Goal: Check status: Verify the current state of an ongoing process or item

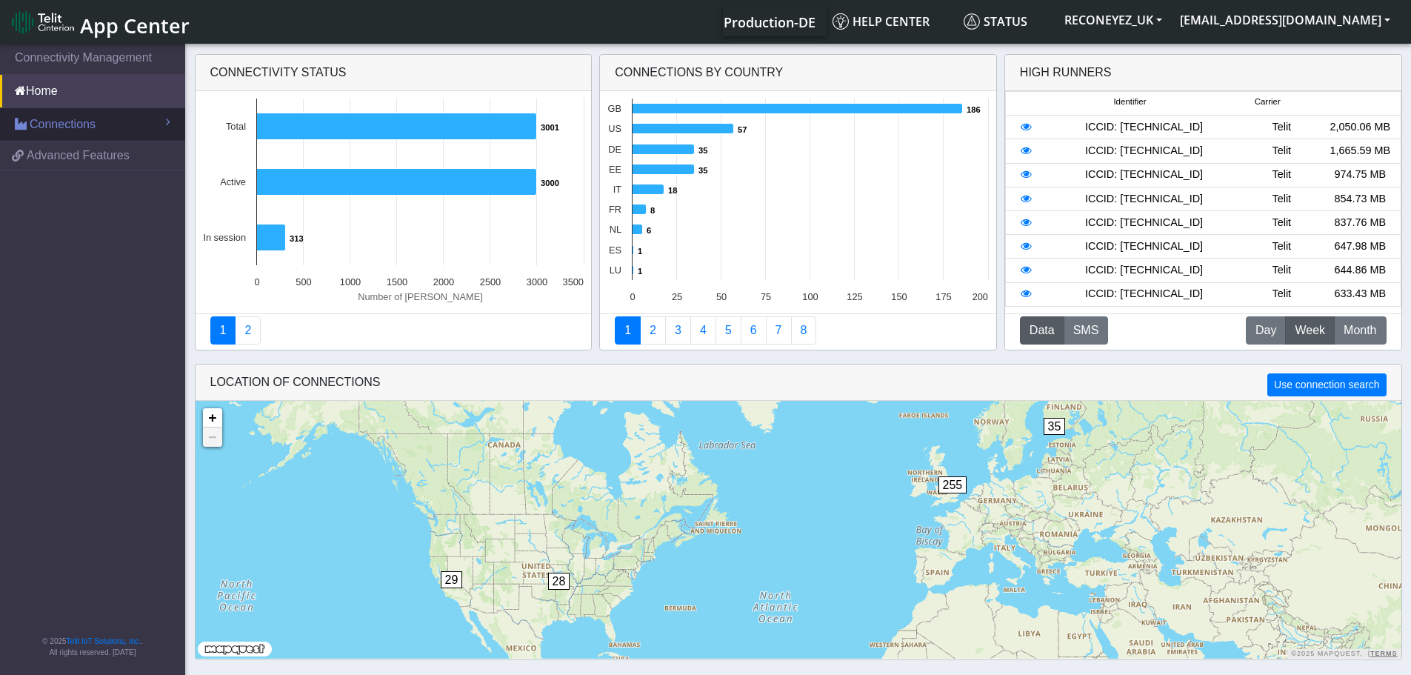
click at [101, 129] on link "Connections" at bounding box center [92, 124] width 185 height 33
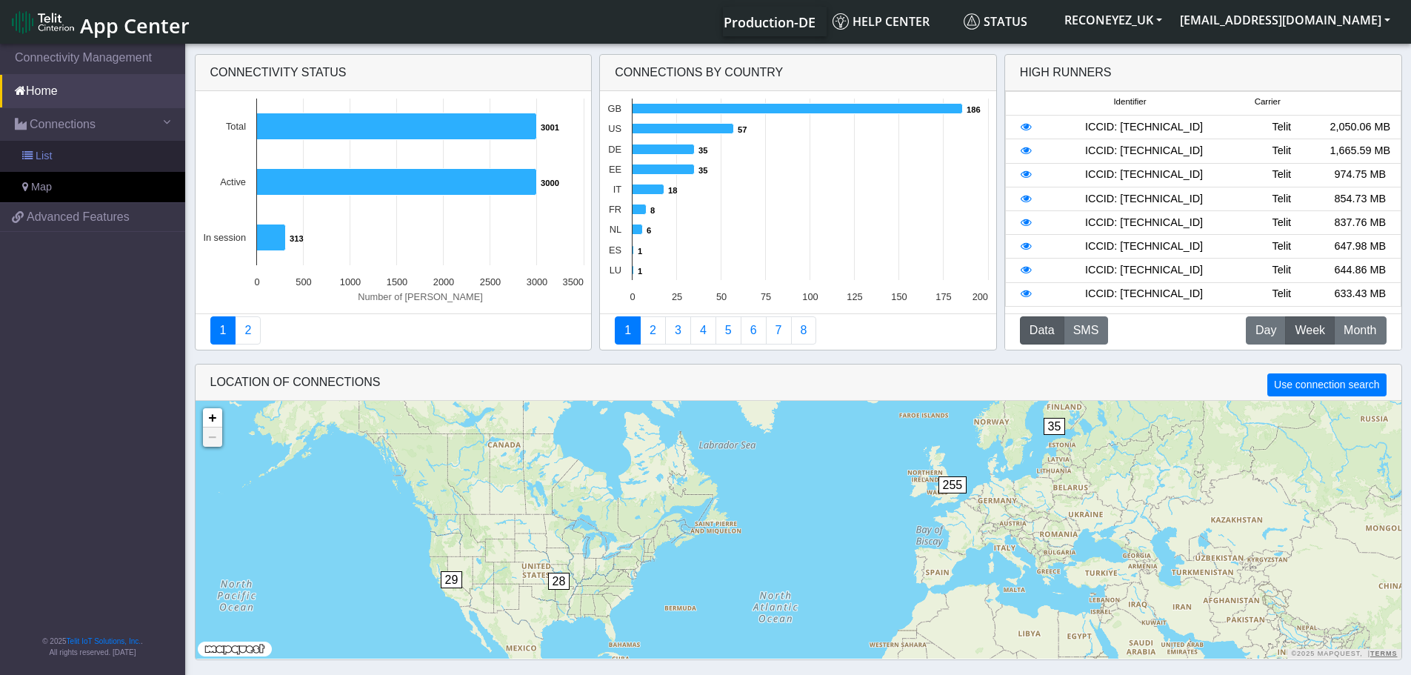
click at [93, 147] on link "List" at bounding box center [92, 156] width 185 height 31
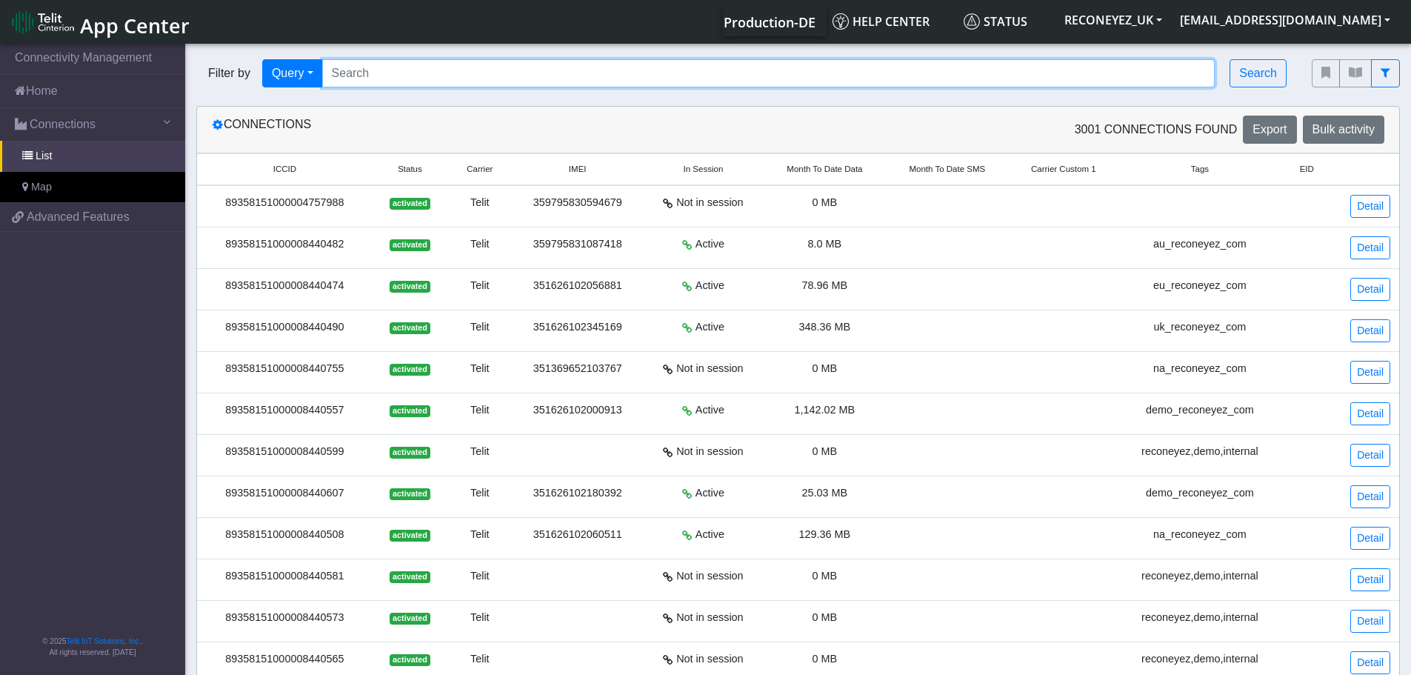
paste input "89358151000008422274"
type input "89358151000008422274"
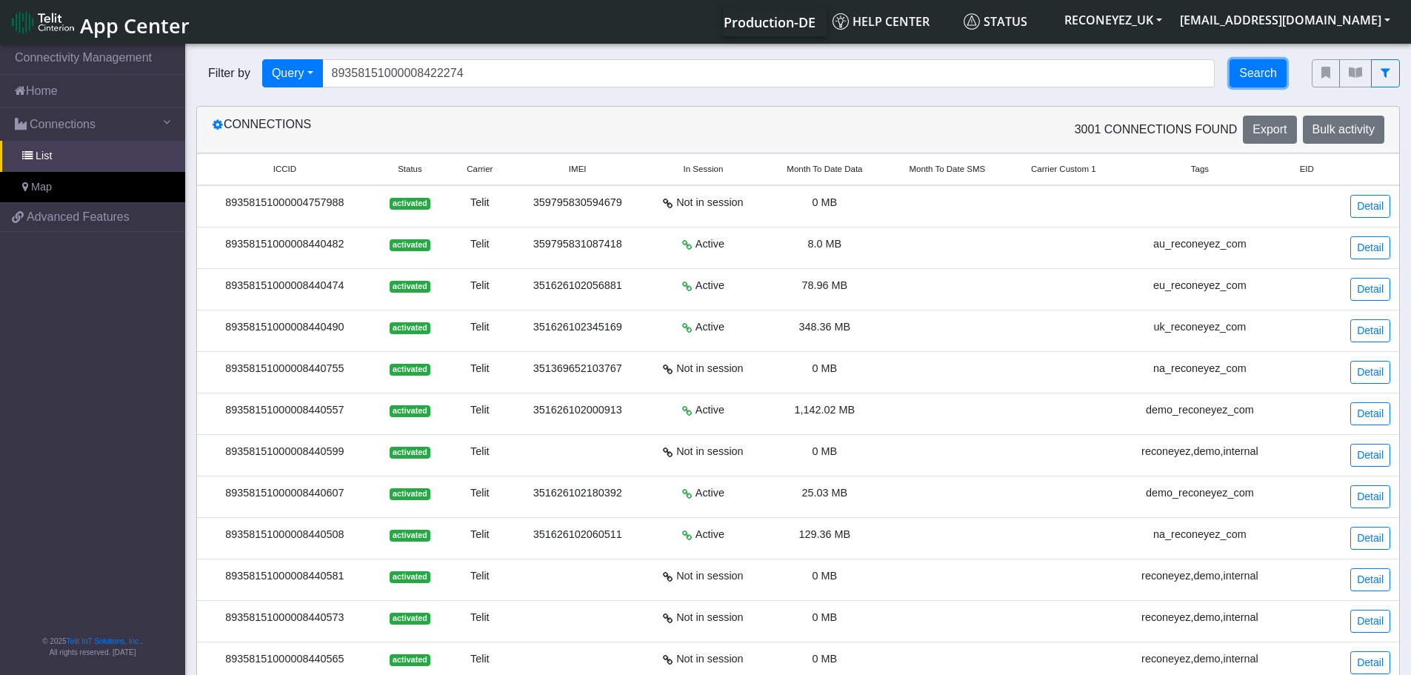
click at [1250, 81] on button "Search" at bounding box center [1257, 73] width 57 height 28
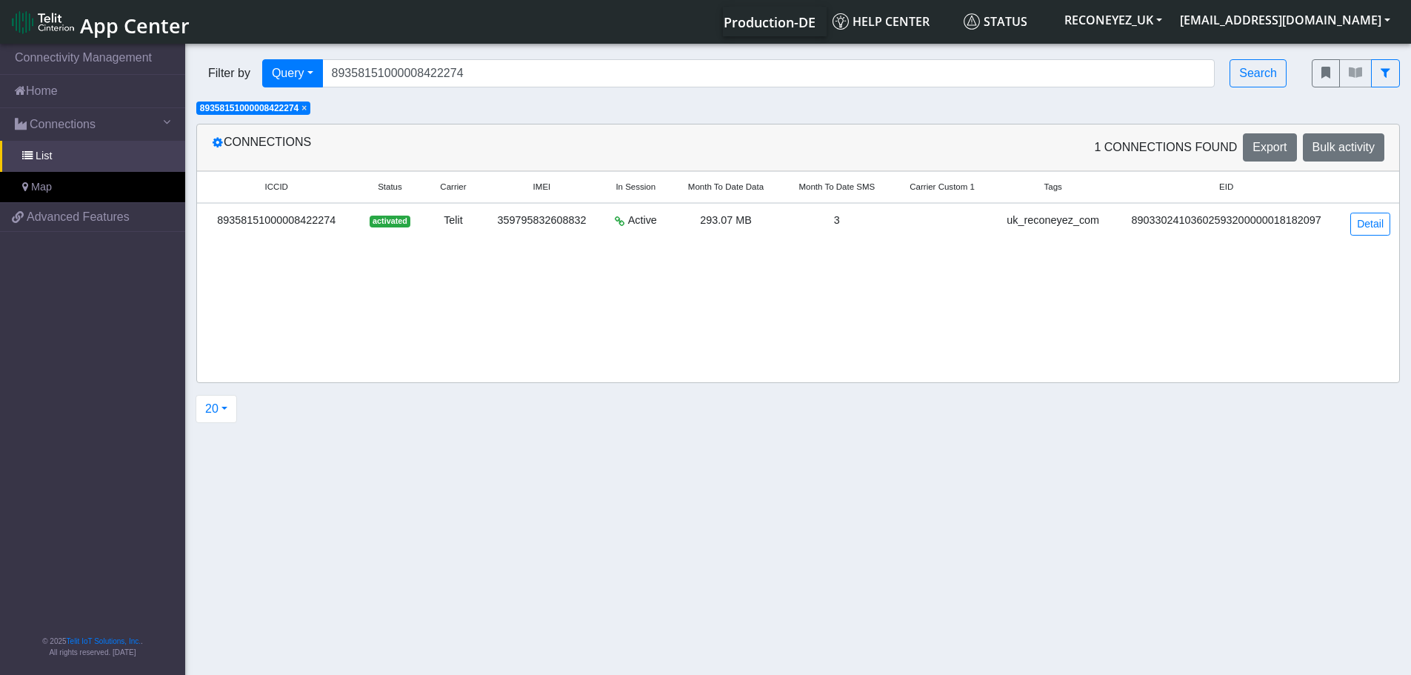
click at [292, 222] on div "89358151000008422274" at bounding box center [276, 221] width 141 height 16
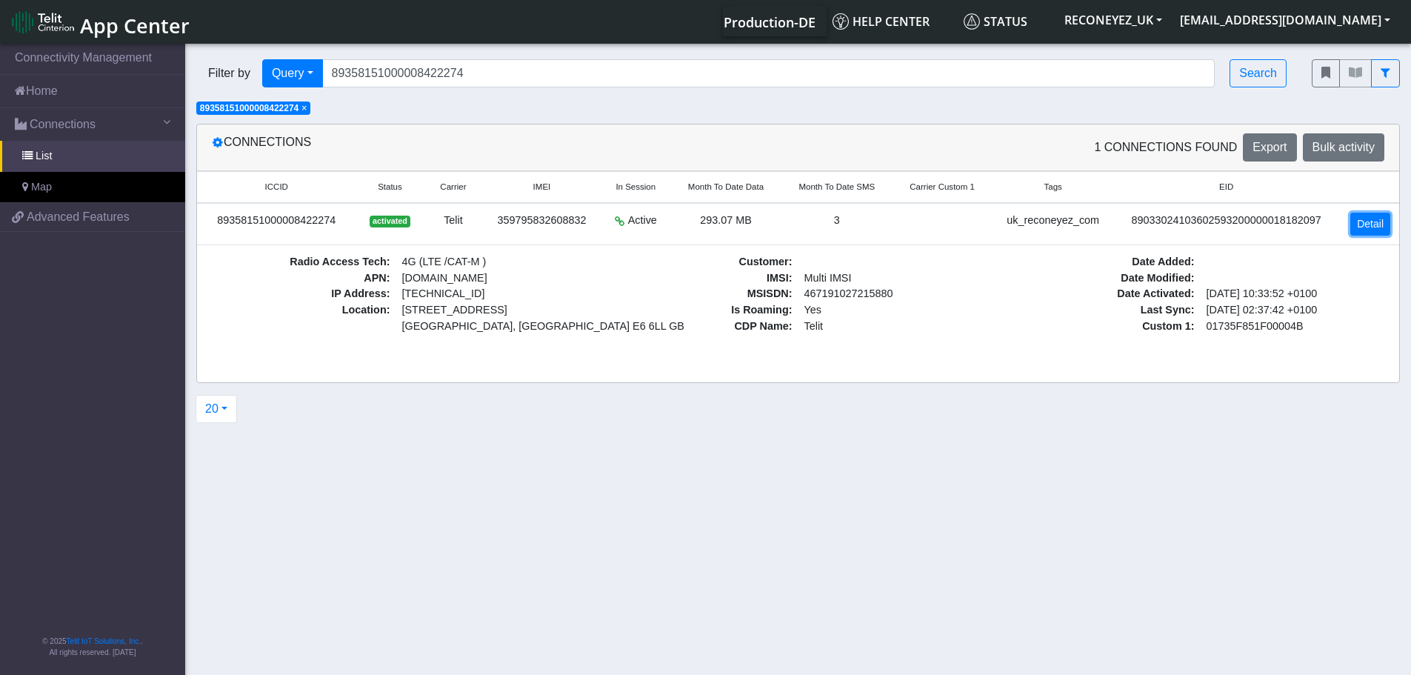
click at [1378, 230] on link "Detail" at bounding box center [1370, 224] width 40 height 23
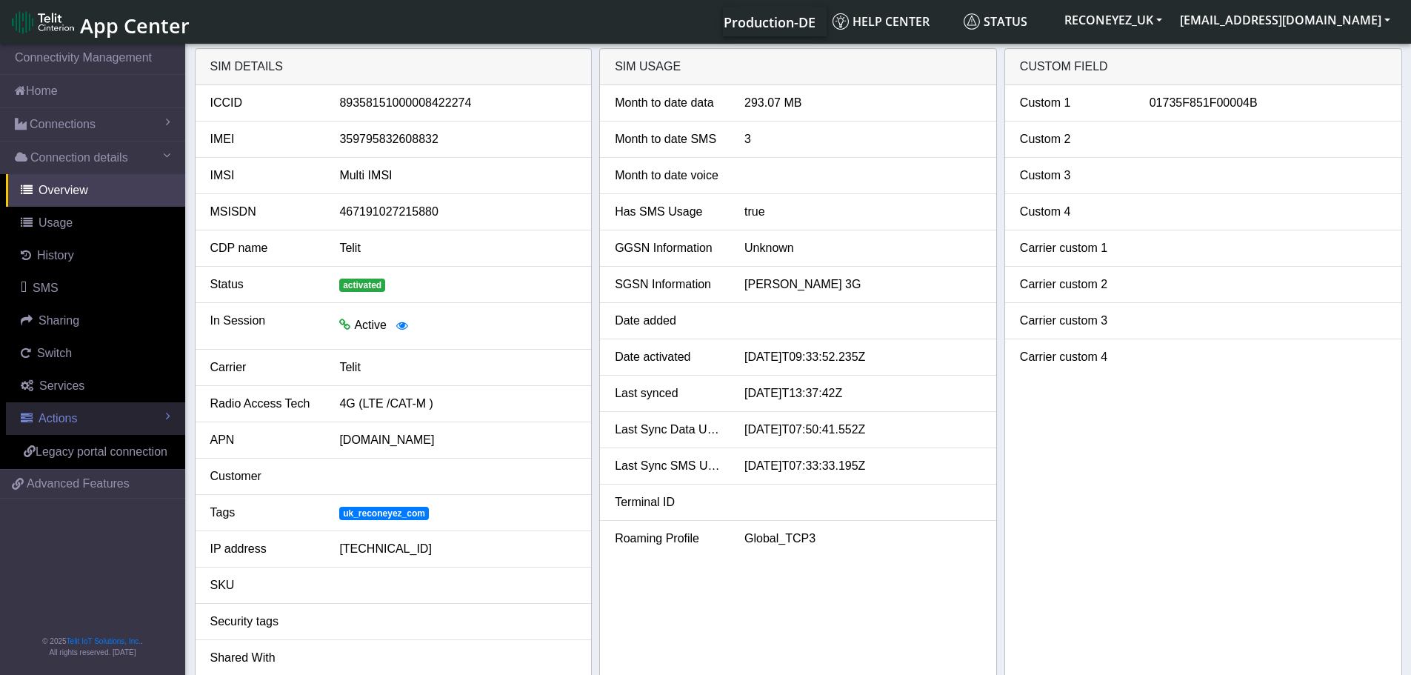
click at [60, 418] on span "Actions" at bounding box center [58, 418] width 39 height 13
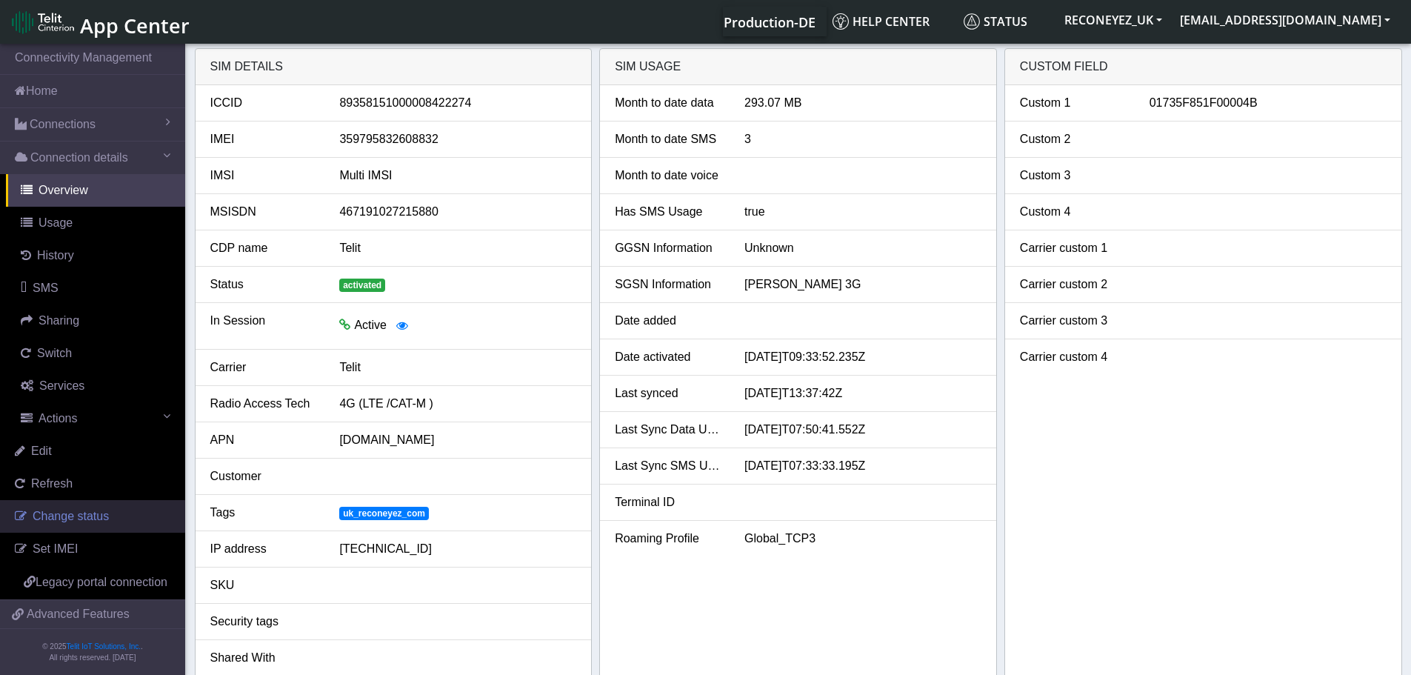
click at [83, 514] on span "Change status" at bounding box center [71, 516] width 76 height 13
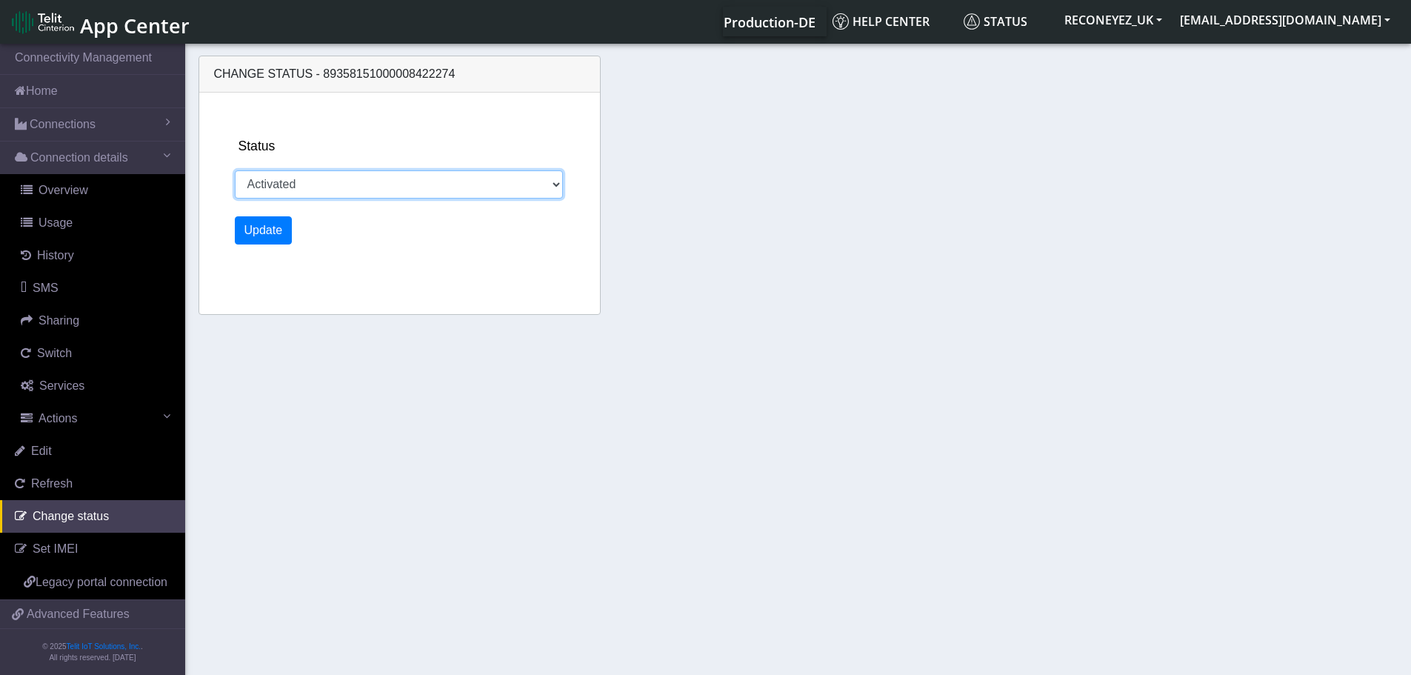
click at [433, 190] on select "Activated Deactivated" at bounding box center [399, 184] width 329 height 28
click at [798, 410] on section "Connectivity Management Home Connections List Map Connection details Overview U…" at bounding box center [705, 360] width 1411 height 639
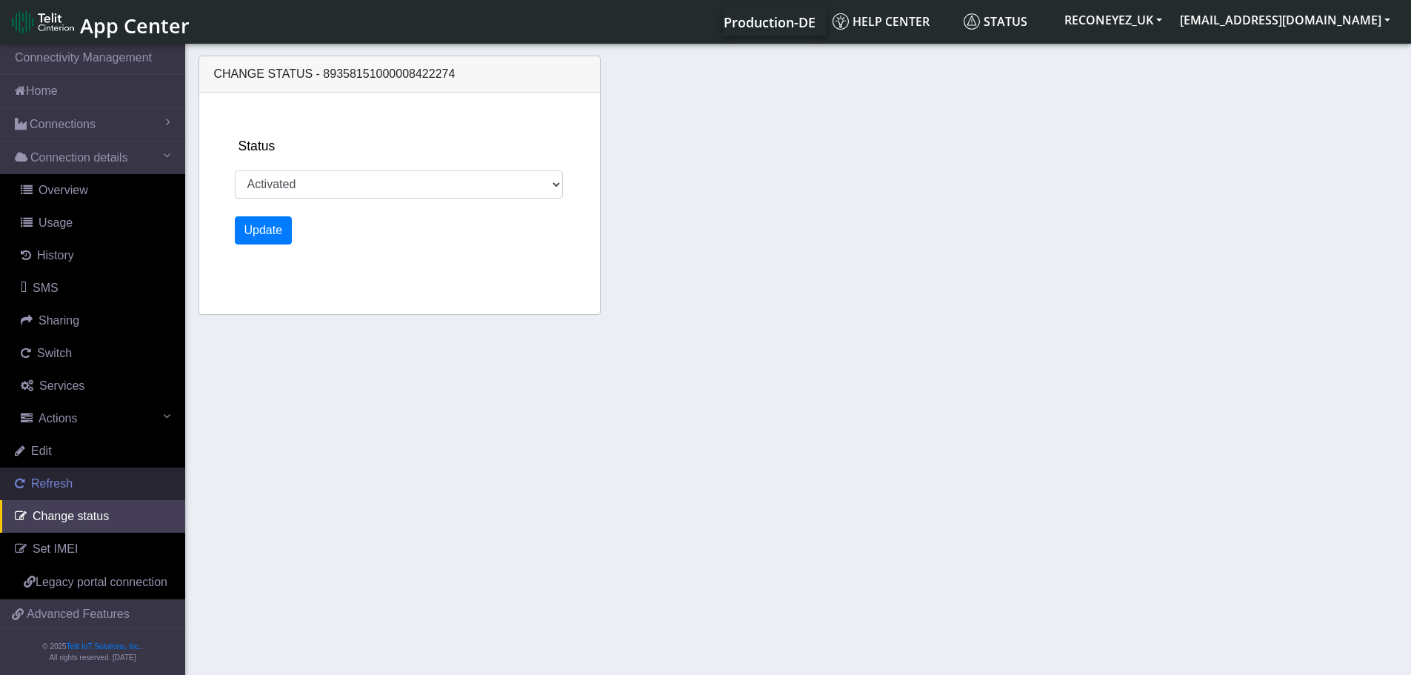
click at [64, 486] on span "Refresh" at bounding box center [51, 483] width 41 height 13
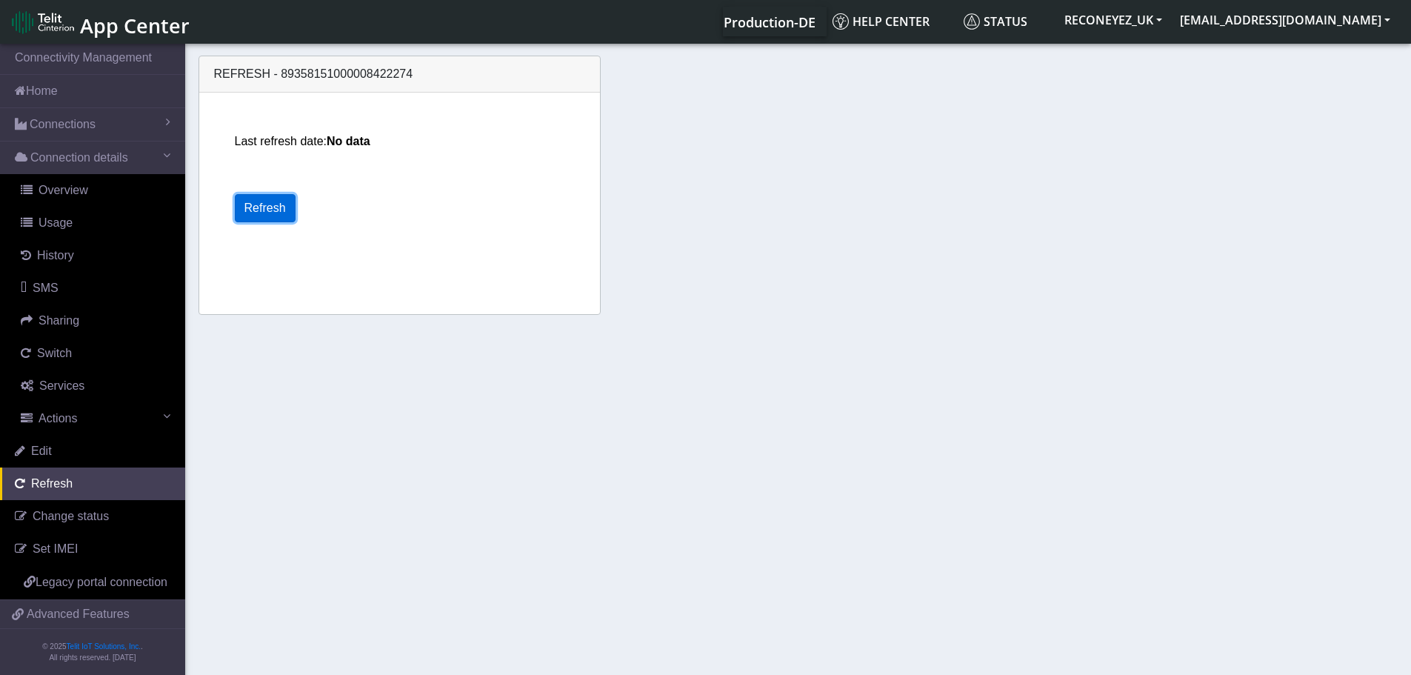
click at [267, 207] on button "Refresh" at bounding box center [265, 208] width 61 height 28
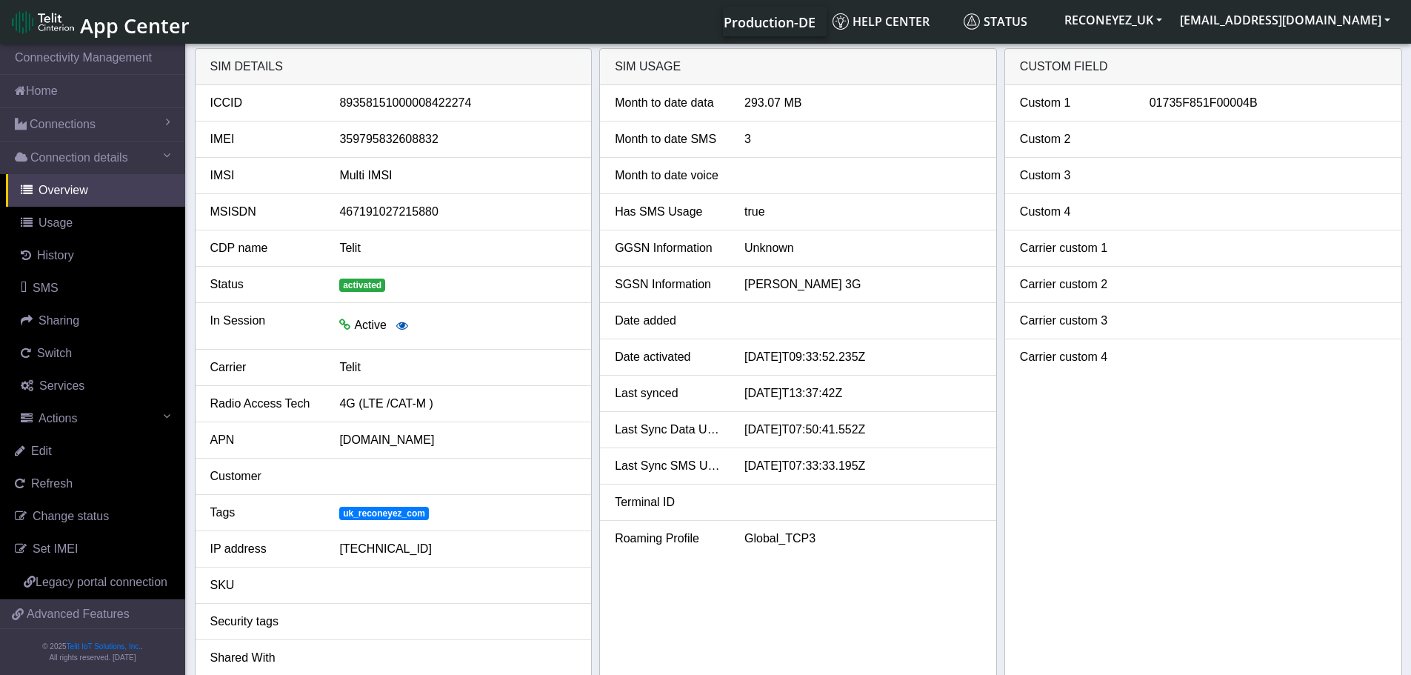
click at [401, 325] on icon "button" at bounding box center [402, 325] width 12 height 12
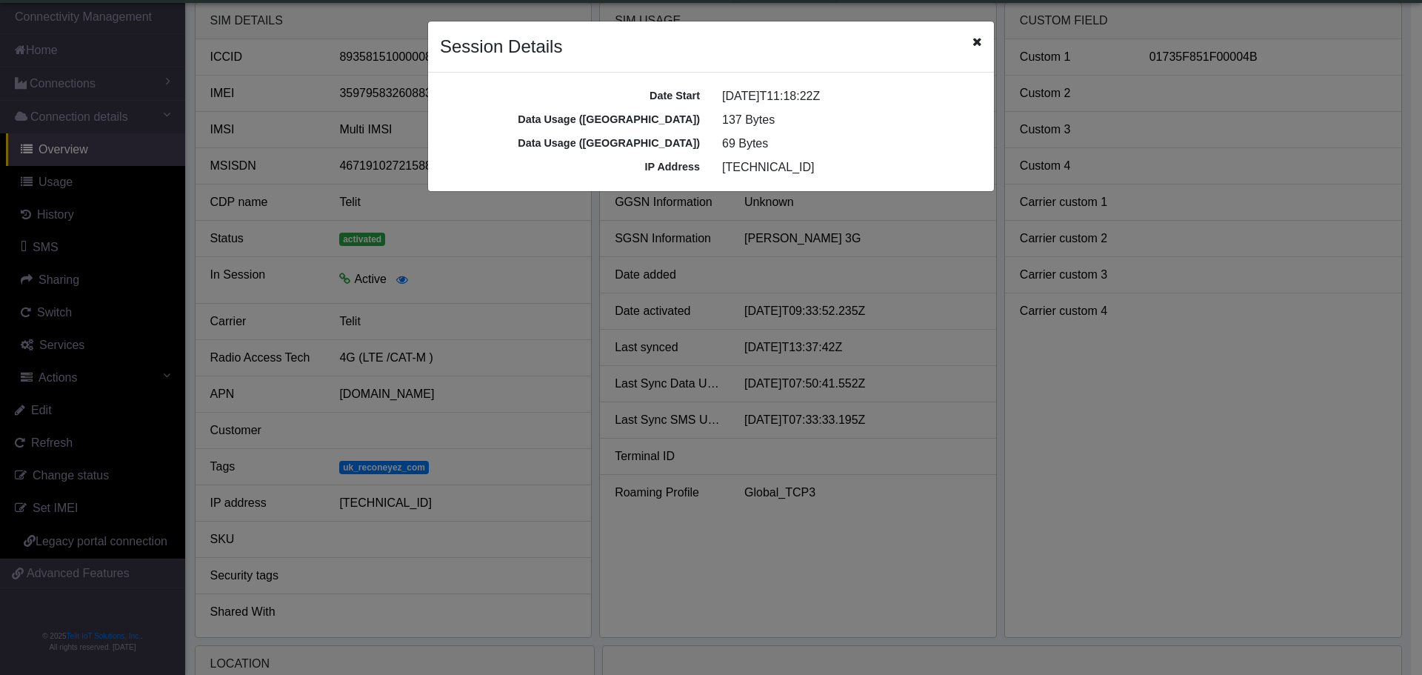
click at [979, 42] on icon "Close" at bounding box center [977, 42] width 10 height 12
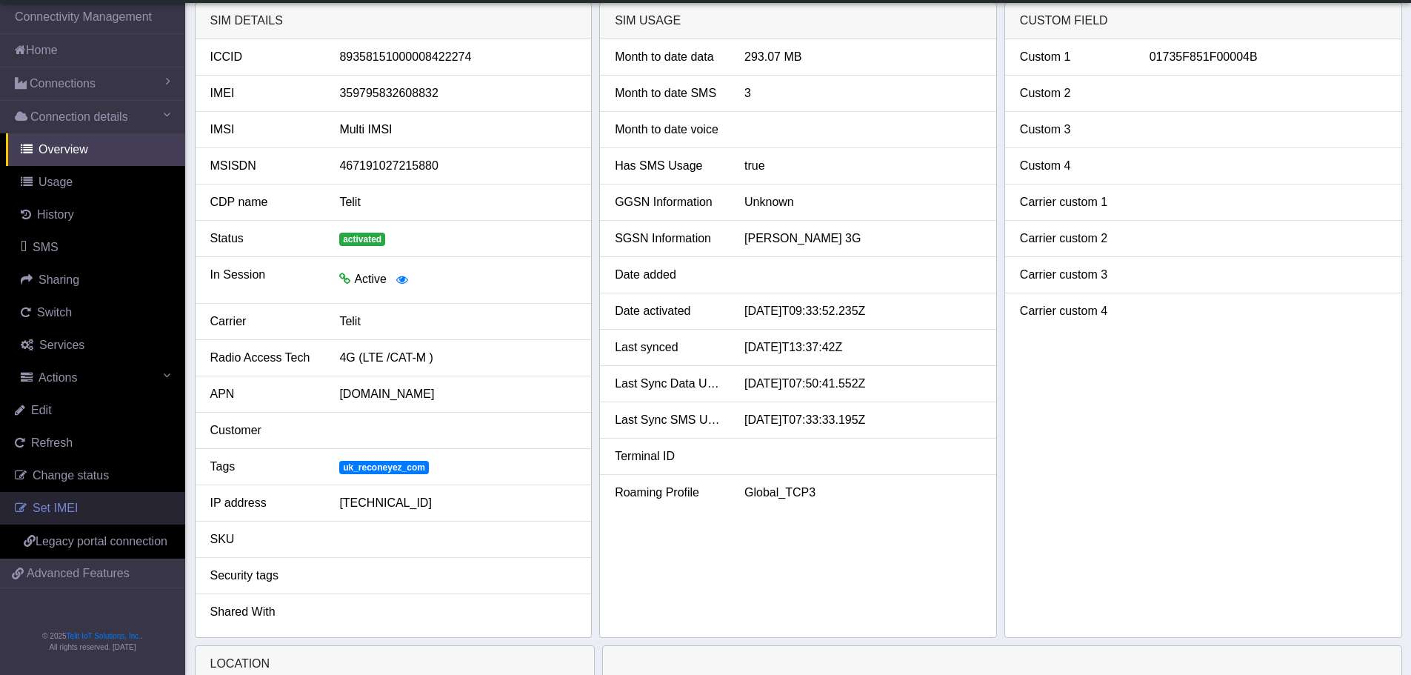
click at [65, 506] on span "Set IMEI" at bounding box center [55, 507] width 45 height 13
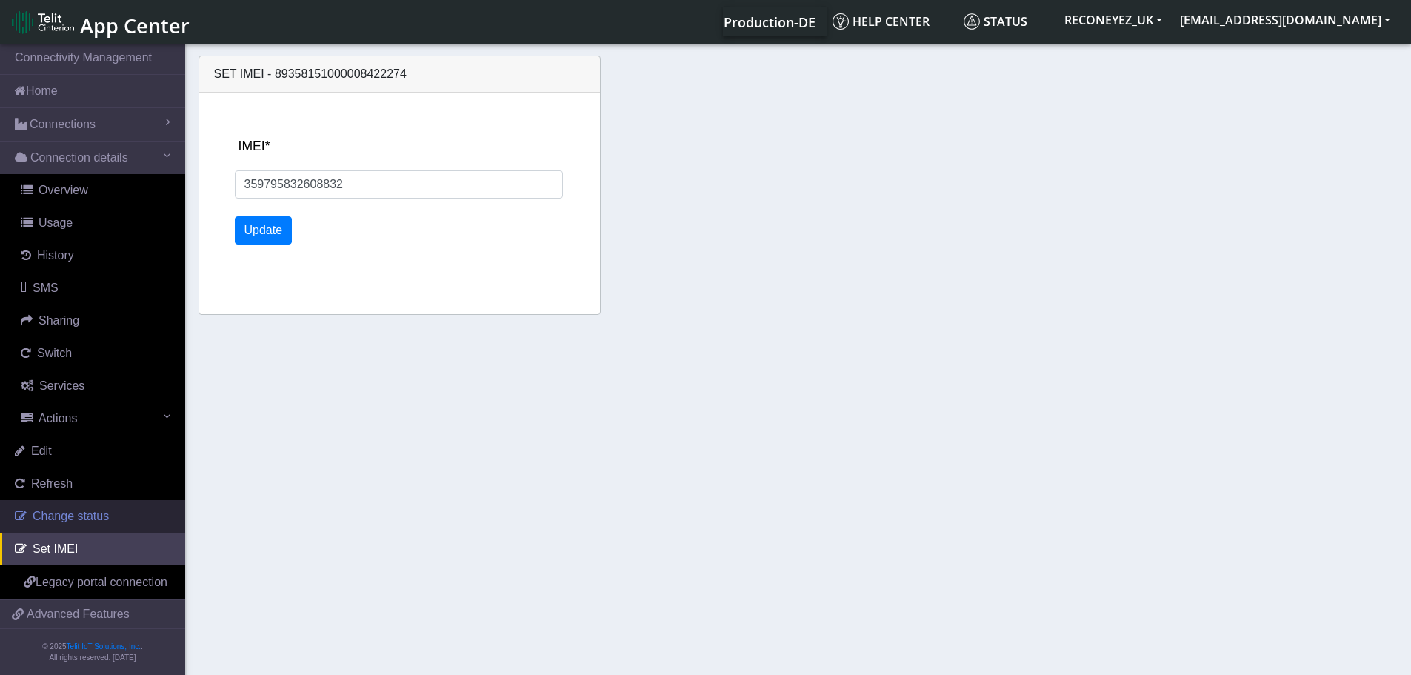
click at [99, 515] on span "Change status" at bounding box center [71, 516] width 76 height 13
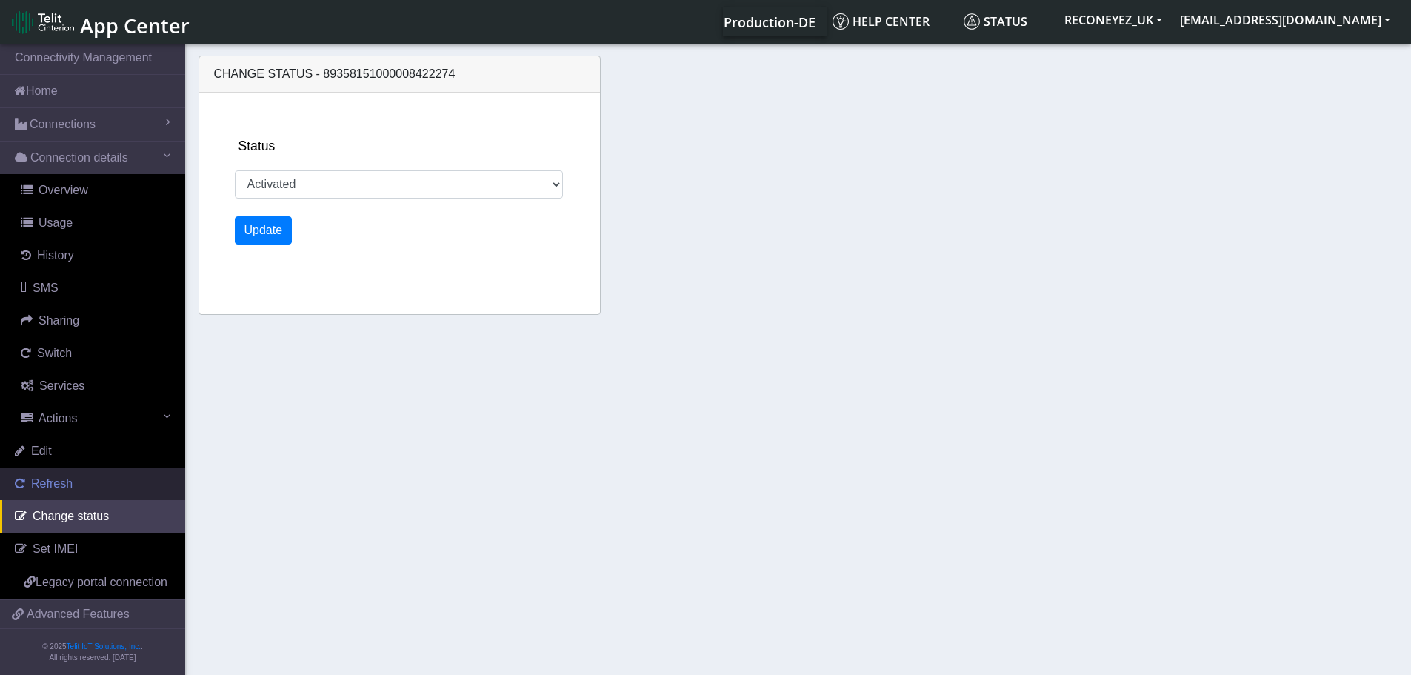
click at [73, 485] on link "Refresh" at bounding box center [92, 483] width 185 height 33
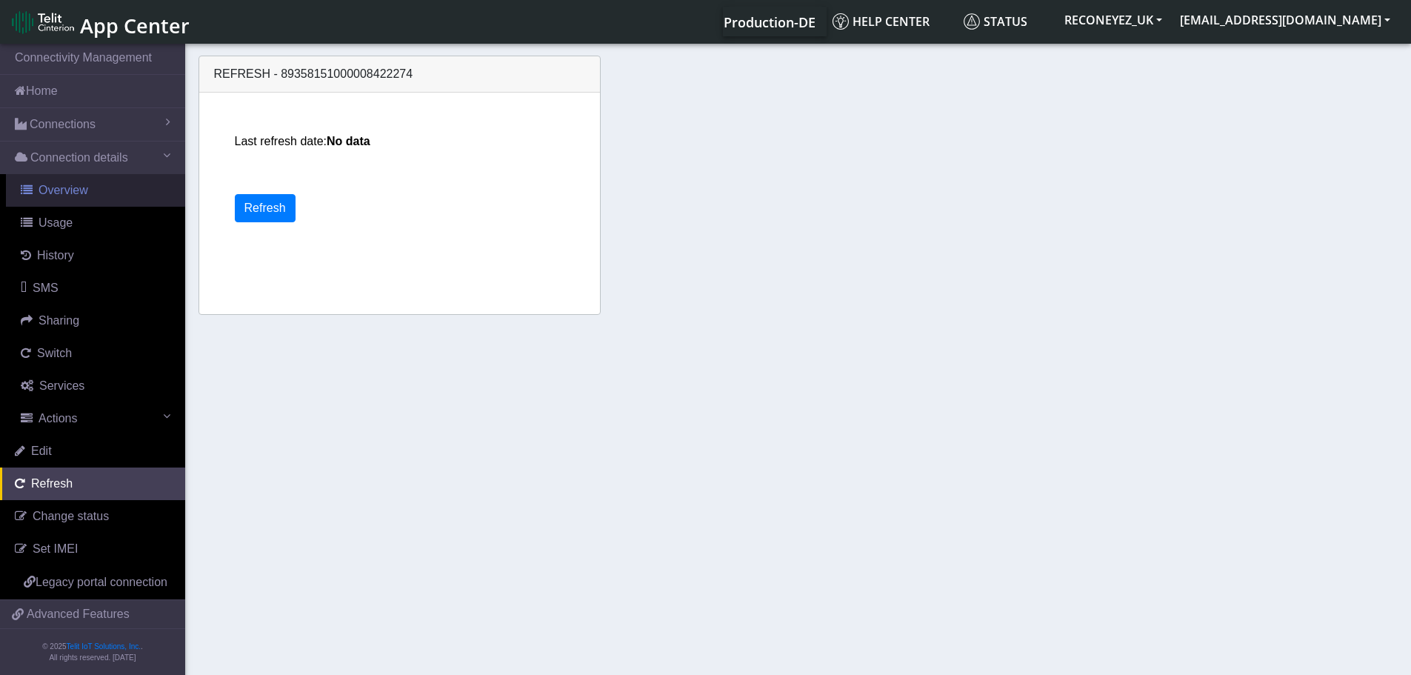
click at [83, 195] on span "Overview" at bounding box center [64, 190] width 50 height 13
